Goal: Task Accomplishment & Management: Complete application form

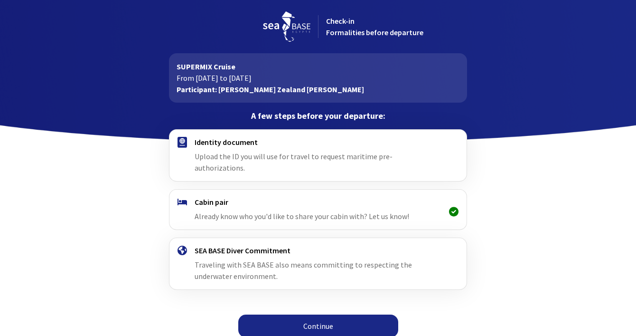
click at [339, 316] on link "Continue" at bounding box center [318, 325] width 160 height 23
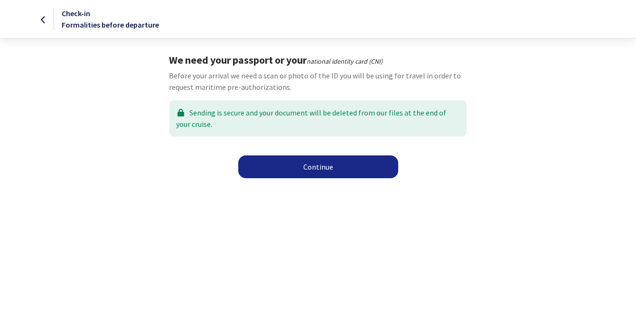
click at [311, 169] on font "Continue" at bounding box center [318, 166] width 30 height 9
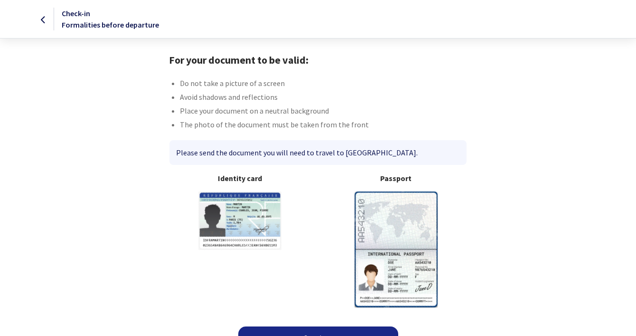
scroll to position [19, 0]
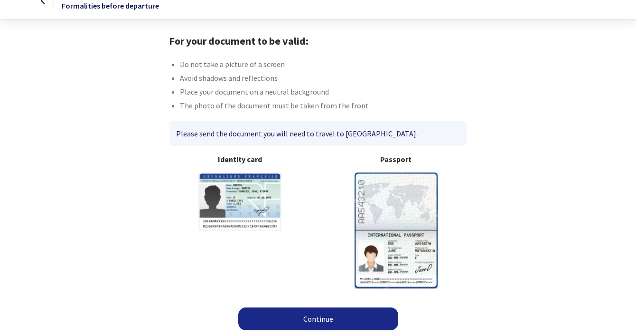
click at [341, 311] on link "Continue" at bounding box center [318, 318] width 160 height 23
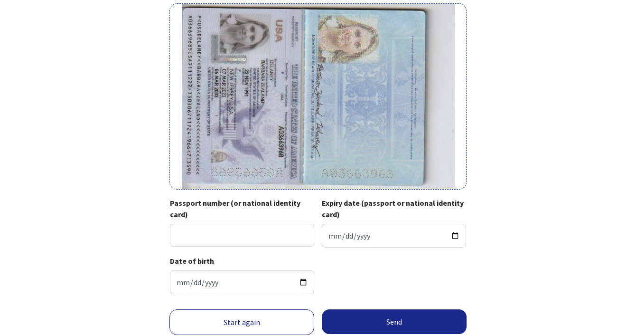
scroll to position [84, 0]
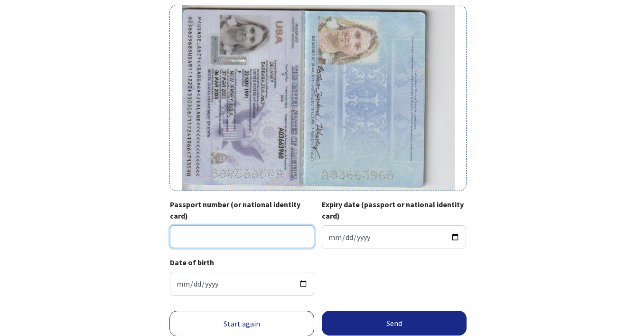
click at [237, 237] on input "Passport number (or national identity card)" at bounding box center [242, 236] width 144 height 23
type input "A03663968"
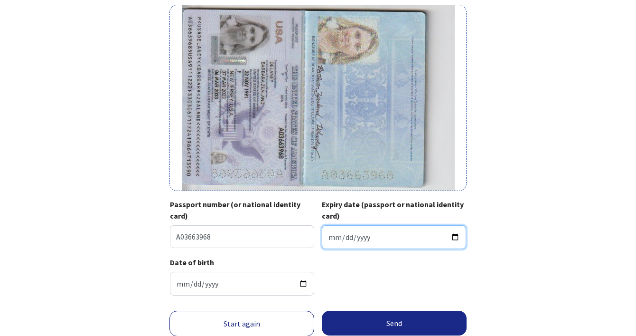
click at [381, 234] on input "Expiry date (passport or national identity card)" at bounding box center [394, 237] width 144 height 24
click at [453, 238] on input "Expiry date (passport or national identity card)" at bounding box center [394, 237] width 144 height 24
type input "2033-03-06"
click at [545, 253] on div "Your passport or national identity card Passport (only the page with photo) or …" at bounding box center [318, 136] width 537 height 333
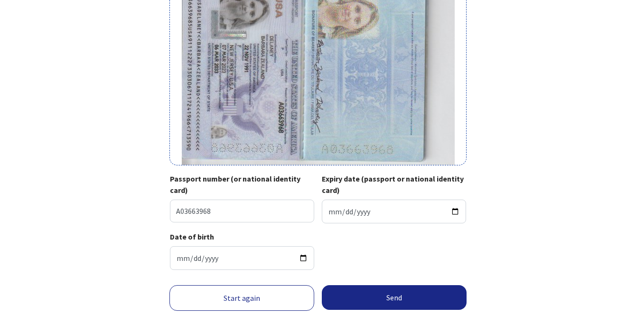
scroll to position [111, 0]
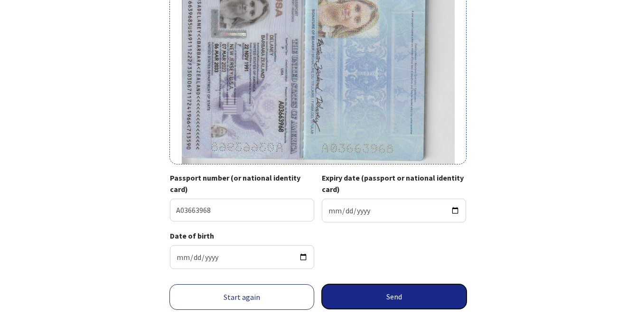
click at [408, 296] on button "Send" at bounding box center [394, 296] width 145 height 25
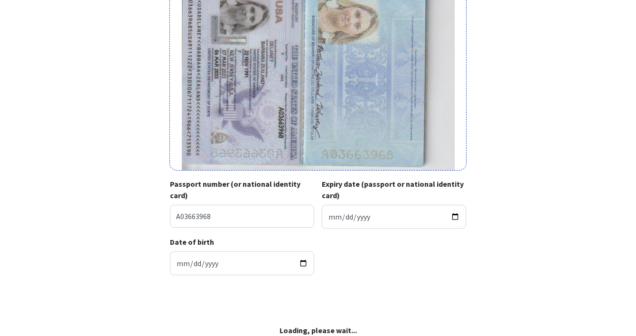
scroll to position [104, 0]
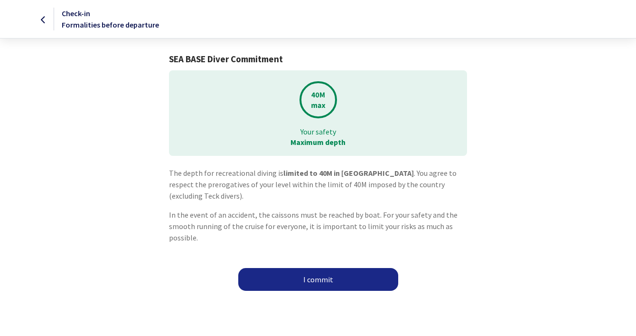
click at [332, 283] on font "I commit" at bounding box center [318, 278] width 30 height 9
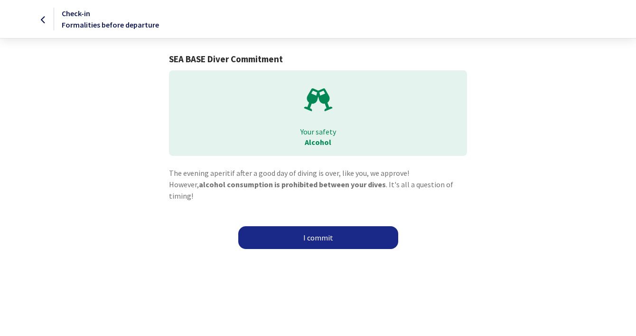
click at [307, 232] on link "I commit" at bounding box center [318, 237] width 160 height 23
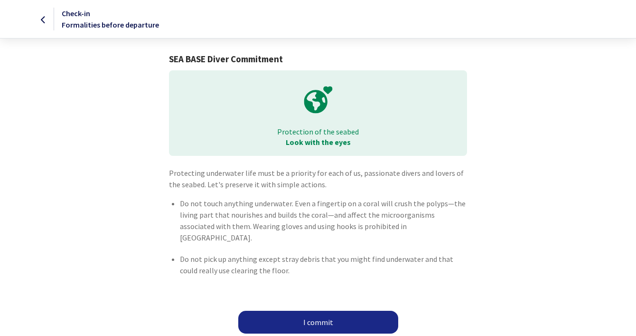
click at [317, 317] on font "I commit" at bounding box center [318, 321] width 30 height 9
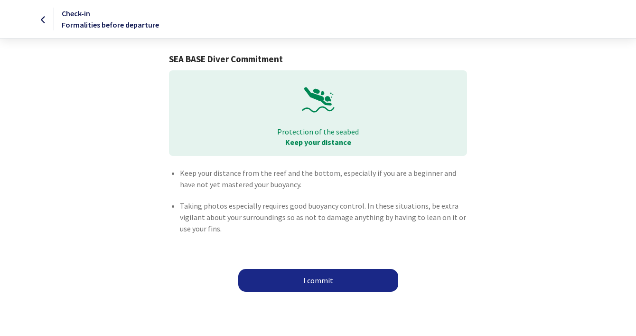
click at [308, 285] on link "I commit" at bounding box center [318, 280] width 160 height 23
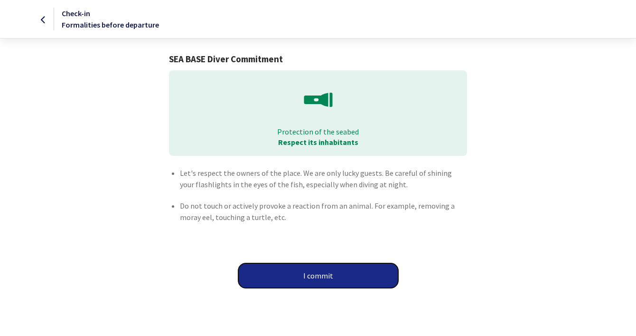
click at [307, 280] on button "I commit" at bounding box center [318, 275] width 160 height 25
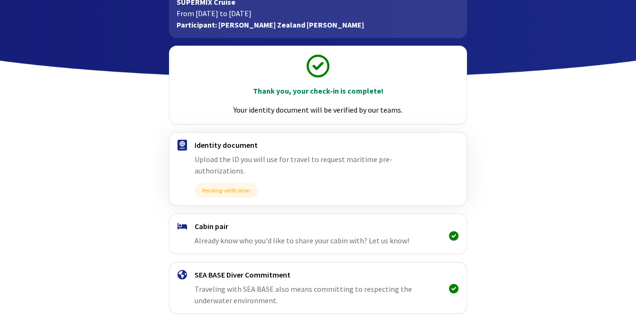
scroll to position [85, 0]
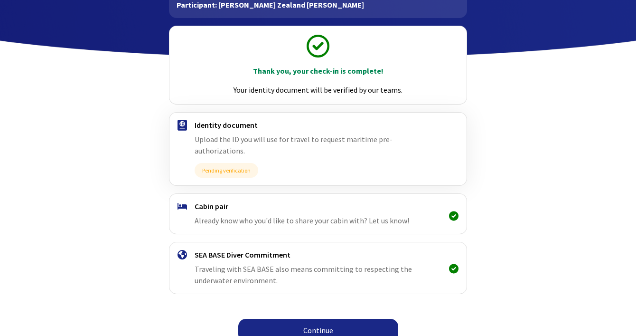
click at [300, 319] on link "Continue" at bounding box center [318, 330] width 160 height 23
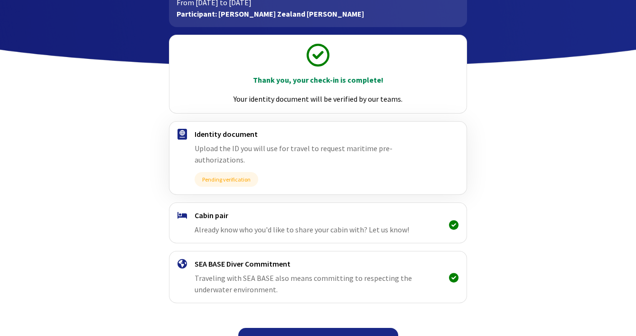
scroll to position [85, 0]
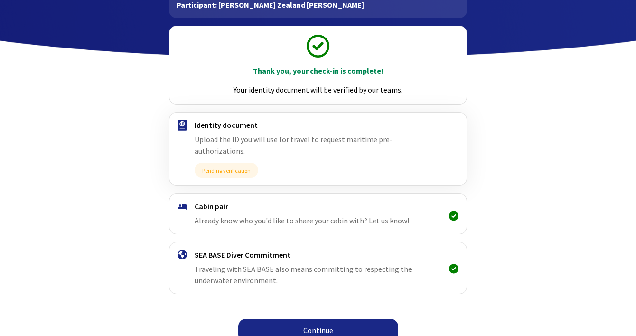
click at [300, 319] on link "Continue" at bounding box center [318, 330] width 160 height 23
